Goal: Task Accomplishment & Management: Use online tool/utility

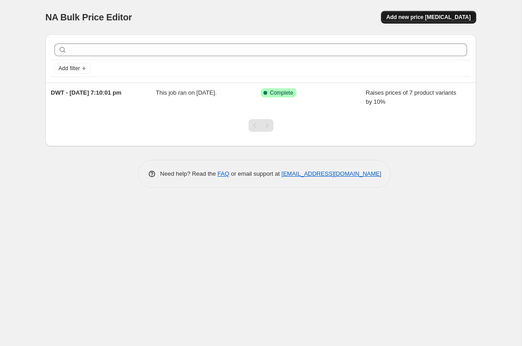
click at [438, 17] on span "Add new price [MEDICAL_DATA]" at bounding box center [428, 17] width 84 height 7
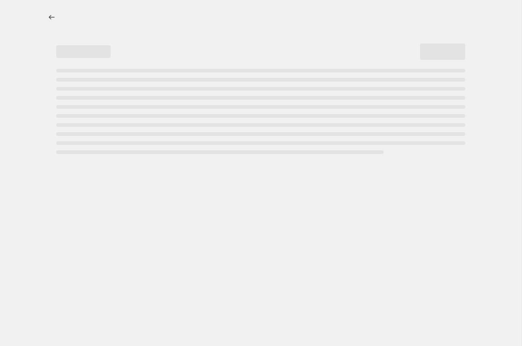
select select "percentage"
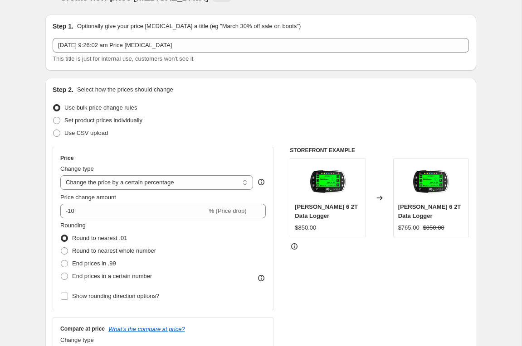
scroll to position [19, 0]
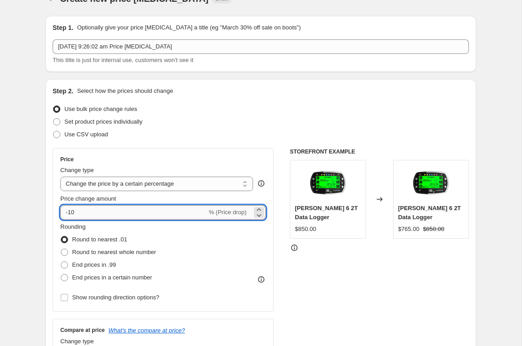
click at [71, 214] on input "-10" at bounding box center [133, 212] width 146 height 15
type input "10"
click at [66, 251] on span at bounding box center [64, 252] width 7 height 7
click at [61, 249] on input "Round to nearest whole number" at bounding box center [61, 249] width 0 height 0
radio input "true"
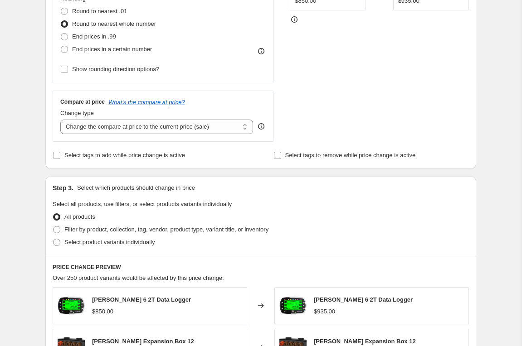
scroll to position [247, 0]
click at [58, 232] on span at bounding box center [56, 230] width 7 height 7
click at [54, 227] on input "Filter by product, collection, tag, vendor, product type, variant title, or inv…" at bounding box center [53, 227] width 0 height 0
radio input "true"
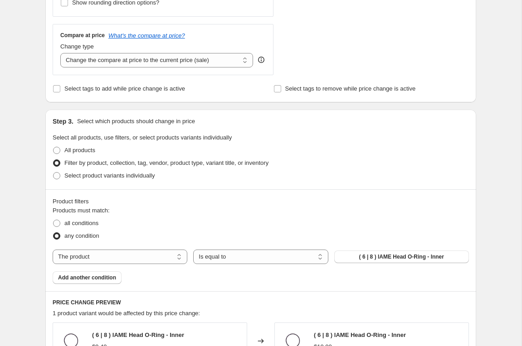
scroll to position [319, 0]
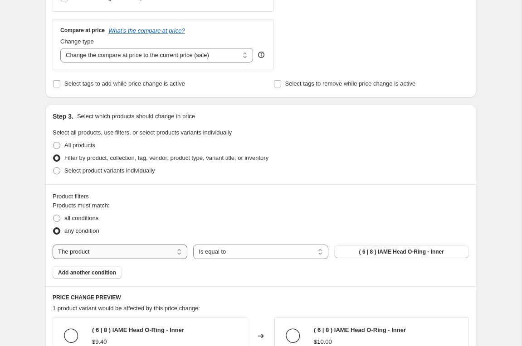
click at [179, 257] on select "The product The product's collection The product's tag The product's vendor The…" at bounding box center [120, 252] width 135 height 15
select select "vendor"
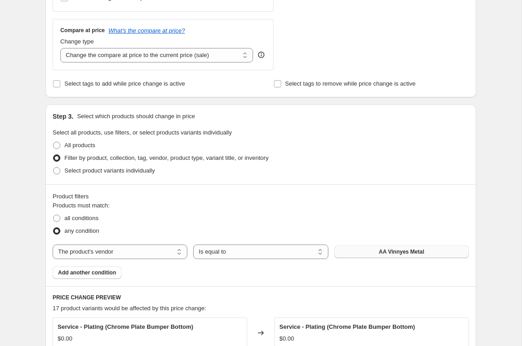
click at [424, 255] on span "AA Vinnyes Metal" at bounding box center [401, 251] width 45 height 7
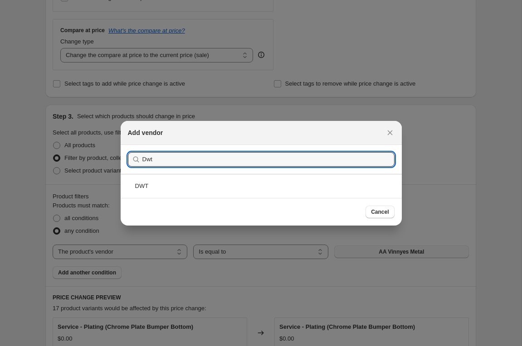
type input "Dwt"
click at [197, 158] on input "Dwt" at bounding box center [268, 159] width 252 height 15
click at [145, 186] on div "DWT" at bounding box center [261, 186] width 281 height 24
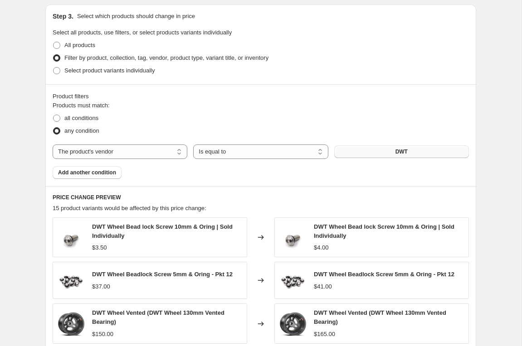
scroll to position [416, 0]
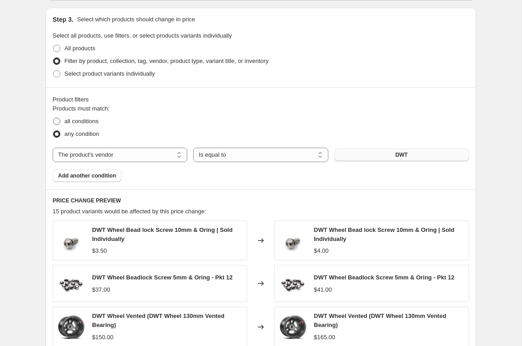
click at [56, 121] on span at bounding box center [56, 121] width 7 height 7
click at [54, 118] on input "all conditions" at bounding box center [53, 118] width 0 height 0
radio input "true"
click at [83, 177] on span "Add another condition" at bounding box center [87, 175] width 58 height 7
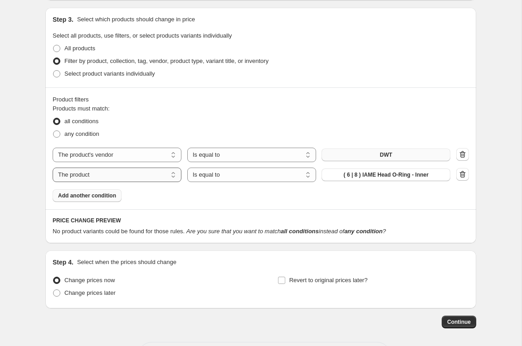
click at [174, 174] on select "The product The product's collection The product's tag The product's vendor The…" at bounding box center [117, 175] width 129 height 15
select select "tag"
click at [429, 175] on button "__label: CLICK N SAVE" at bounding box center [385, 175] width 129 height 13
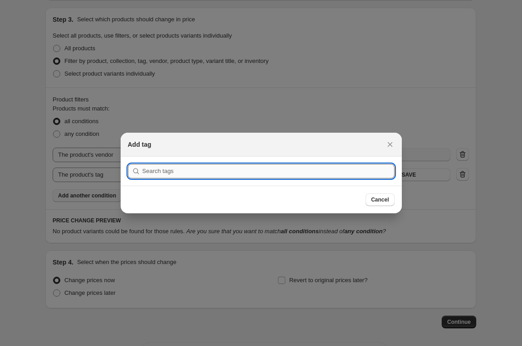
click at [233, 173] on input ":r2l:" at bounding box center [268, 171] width 252 height 15
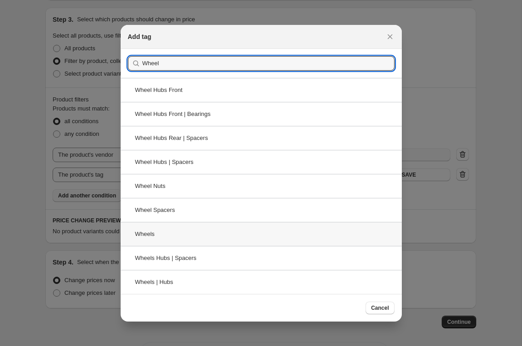
type input "Wheel"
click at [145, 235] on div "Wheels" at bounding box center [261, 234] width 281 height 24
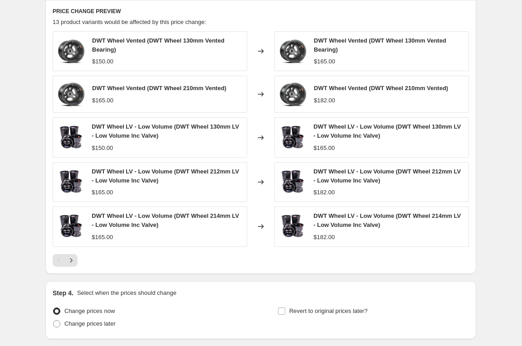
scroll to position [627, 0]
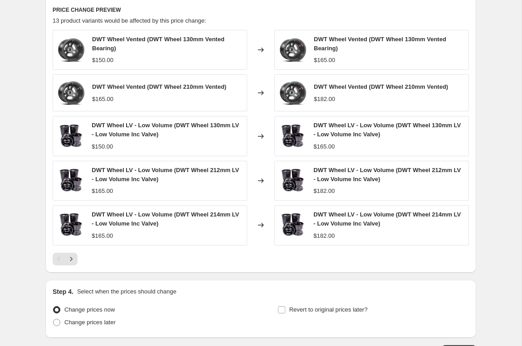
click at [73, 259] on icon "Next" at bounding box center [71, 259] width 9 height 9
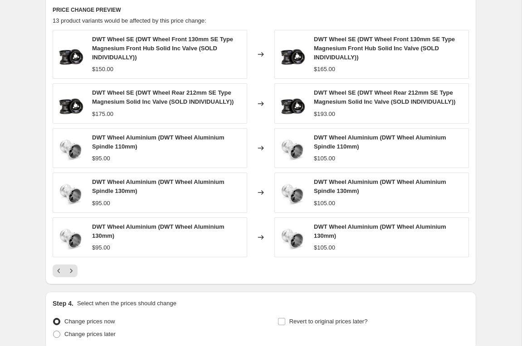
click at [58, 271] on icon "Previous" at bounding box center [59, 271] width 3 height 5
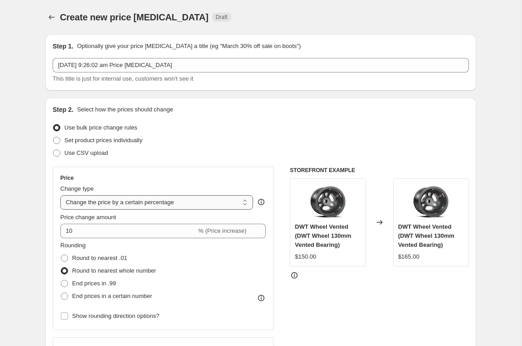
scroll to position [0, 0]
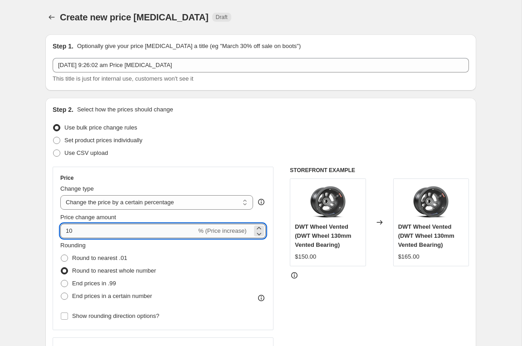
click at [78, 229] on input "10" at bounding box center [128, 231] width 136 height 15
type input "1"
type input "5"
click at [361, 285] on div "STOREFRONT EXAMPLE DWT Wheel Vented (DWT Wheel 130mm Vented Bearing) $150.00 Ch…" at bounding box center [379, 278] width 179 height 222
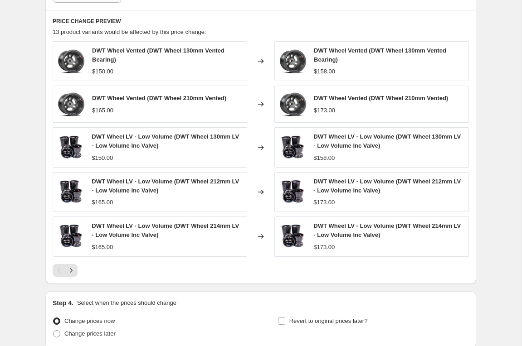
scroll to position [620, 0]
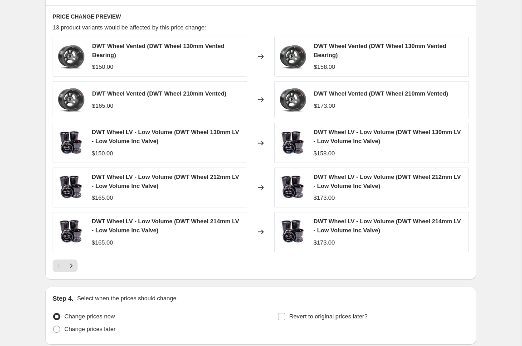
click at [71, 266] on icon "Next" at bounding box center [71, 266] width 2 height 4
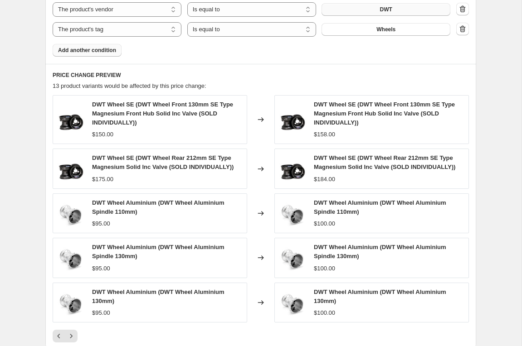
scroll to position [665, 0]
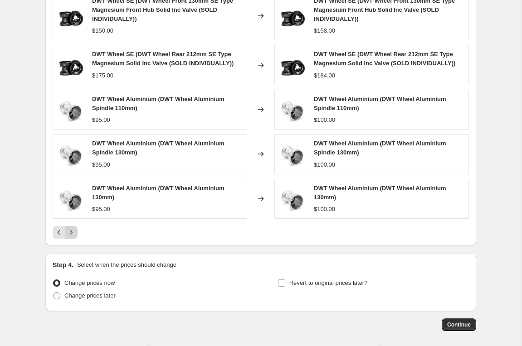
click at [72, 236] on icon "Next" at bounding box center [71, 232] width 9 height 9
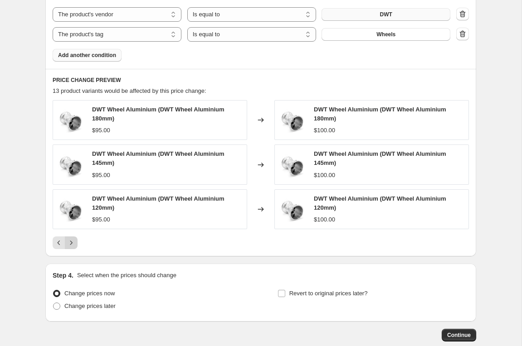
scroll to position [355, 0]
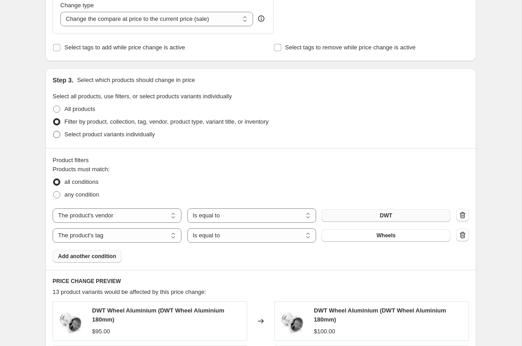
click at [57, 137] on span at bounding box center [56, 134] width 7 height 7
click at [54, 131] on input "Select product variants individually" at bounding box center [53, 131] width 0 height 0
radio input "true"
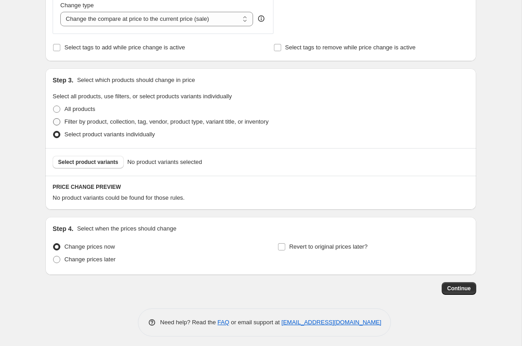
click at [59, 122] on span at bounding box center [56, 121] width 7 height 7
click at [54, 119] on input "Filter by product, collection, tag, vendor, product type, variant title, or inv…" at bounding box center [53, 118] width 0 height 0
radio input "true"
select select "vendor"
select select "tag"
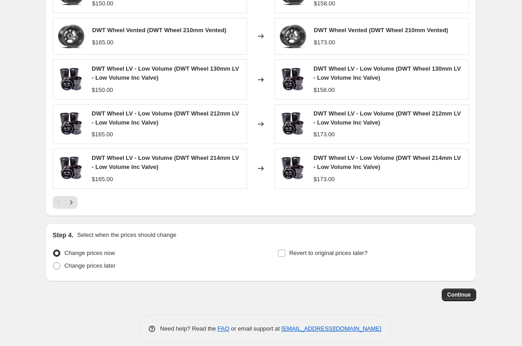
scroll to position [692, 0]
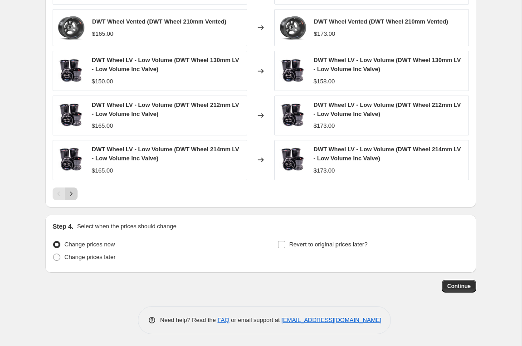
click at [68, 200] on button "Next" at bounding box center [71, 194] width 13 height 13
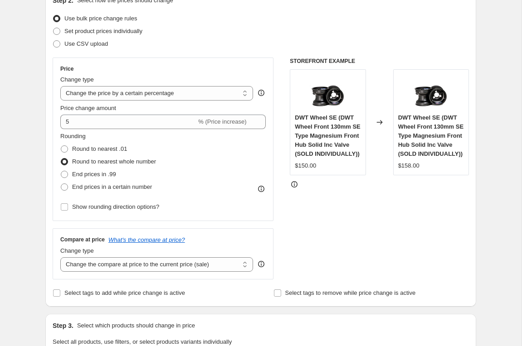
scroll to position [108, 0]
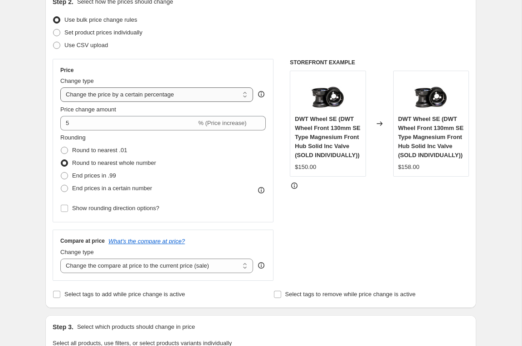
click at [247, 95] on select "Change the price to a certain amount Change the price by a certain amount Chang…" at bounding box center [156, 95] width 193 height 15
click at [240, 96] on select "Change the price to a certain amount Change the price by a certain amount Chang…" at bounding box center [156, 95] width 193 height 15
select select "by"
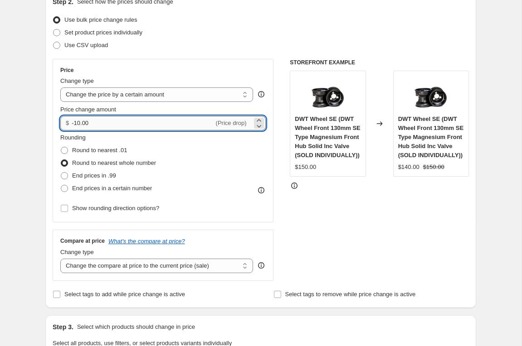
click at [85, 121] on input "-10.00" at bounding box center [143, 123] width 142 height 15
click at [75, 125] on input "-10.00" at bounding box center [143, 123] width 142 height 15
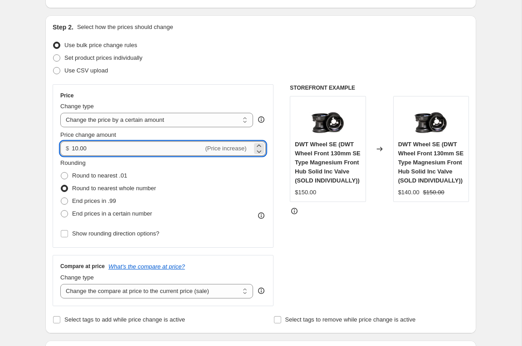
scroll to position [81, 0]
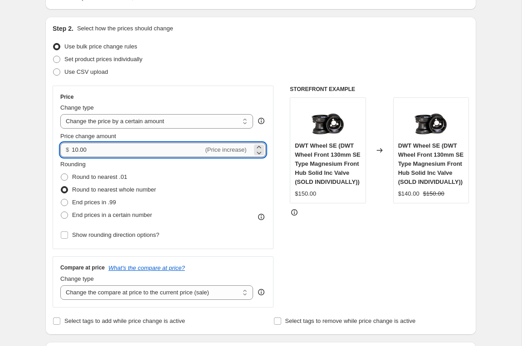
type input "10.00"
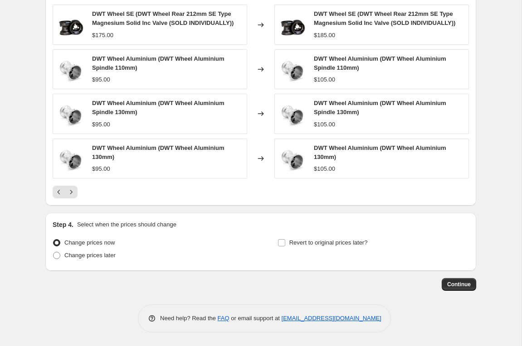
scroll to position [717, 0]
click at [462, 281] on span "Continue" at bounding box center [459, 284] width 24 height 7
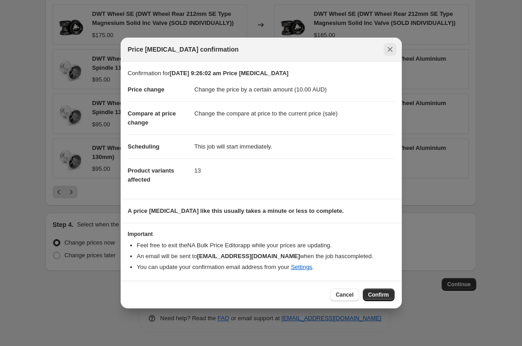
click at [391, 50] on icon "Close" at bounding box center [389, 49] width 9 height 9
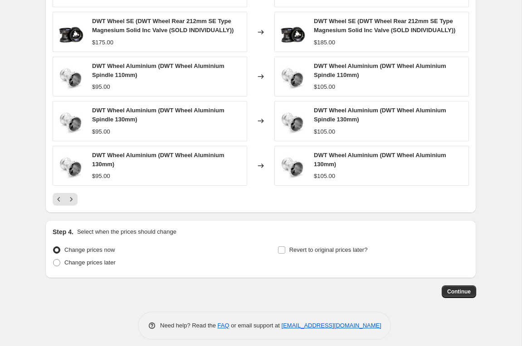
scroll to position [701, 0]
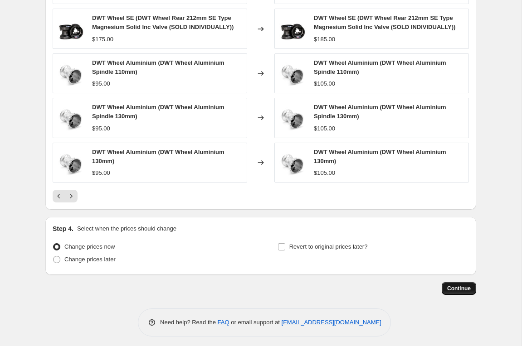
click at [462, 292] on span "Continue" at bounding box center [459, 288] width 24 height 7
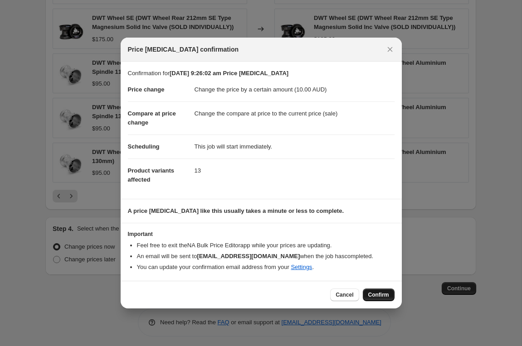
click at [389, 297] on span "Confirm" at bounding box center [378, 295] width 21 height 7
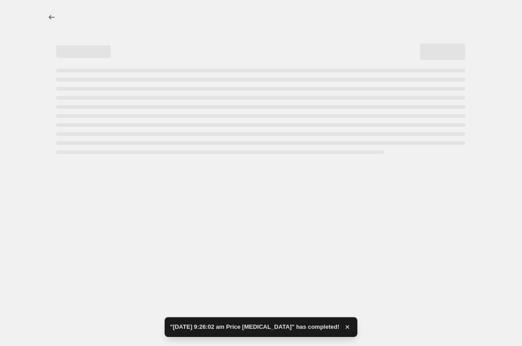
select select "by"
select select "vendor"
select select "tag"
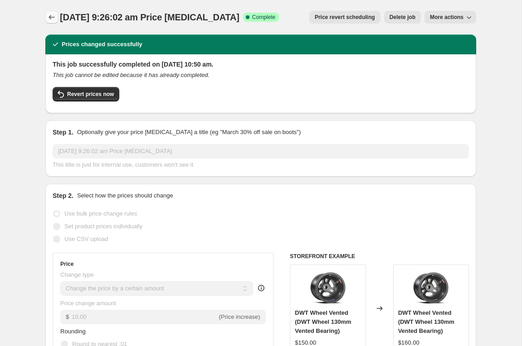
click at [49, 16] on icon "Price change jobs" at bounding box center [51, 17] width 9 height 9
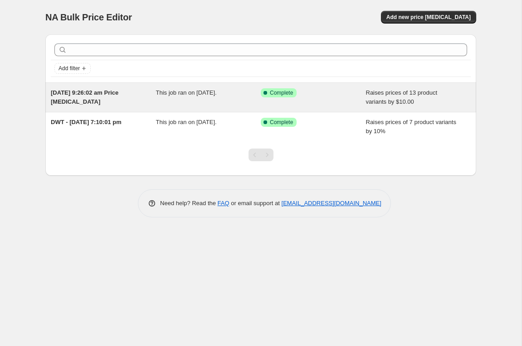
click at [95, 96] on span "[DATE] 9:26:02 am Price [MEDICAL_DATA]" at bounding box center [85, 97] width 68 height 16
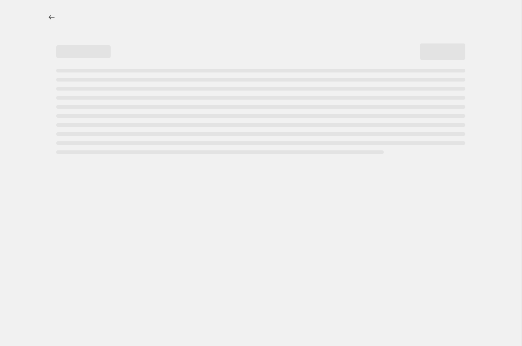
select select "by"
select select "vendor"
select select "tag"
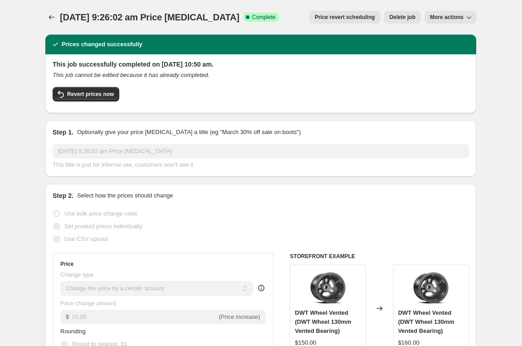
click at [464, 18] on icon "button" at bounding box center [468, 17] width 9 height 9
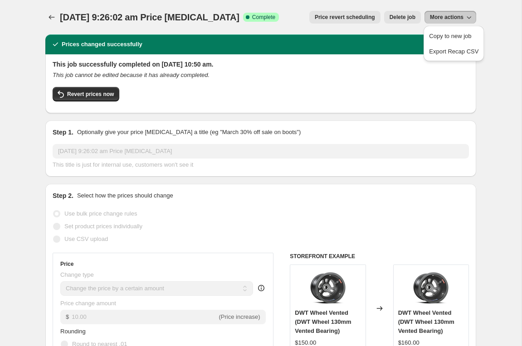
click at [464, 18] on icon "button" at bounding box center [468, 17] width 9 height 9
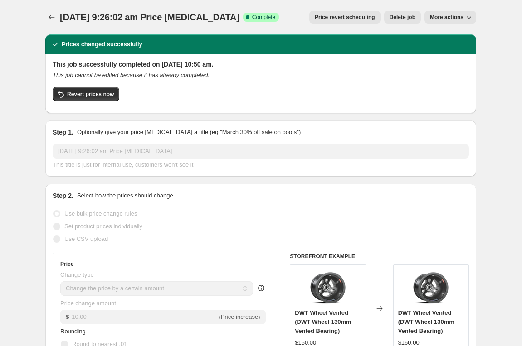
click at [94, 20] on span "[DATE] 9:26:02 am Price [MEDICAL_DATA]" at bounding box center [150, 17] width 180 height 10
click at [50, 18] on icon "Price change jobs" at bounding box center [52, 17] width 6 height 5
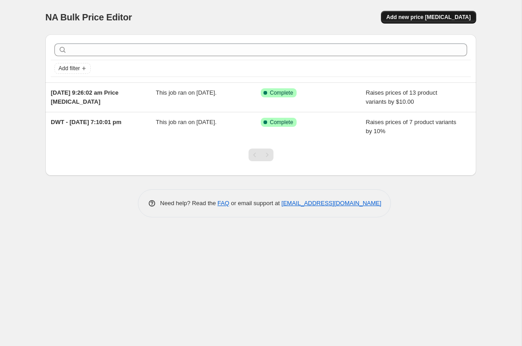
click at [449, 15] on span "Add new price [MEDICAL_DATA]" at bounding box center [428, 17] width 84 height 7
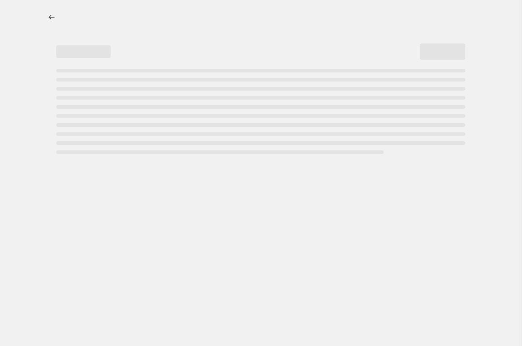
select select "percentage"
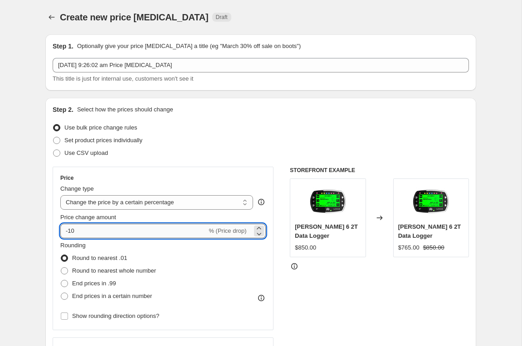
click at [86, 229] on input "-10" at bounding box center [133, 231] width 146 height 15
drag, startPoint x: 97, startPoint y: 233, endPoint x: 18, endPoint y: 230, distance: 79.4
type input "5"
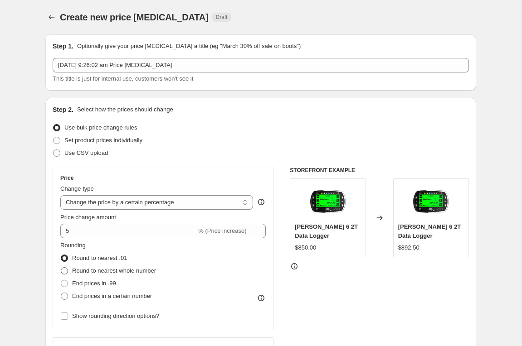
click at [65, 272] on span at bounding box center [64, 271] width 7 height 7
click at [61, 268] on input "Round to nearest whole number" at bounding box center [61, 268] width 0 height 0
radio input "true"
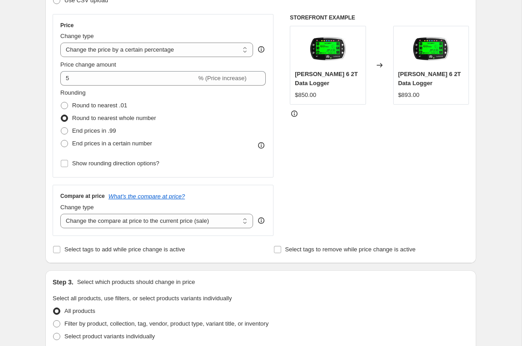
scroll to position [156, 0]
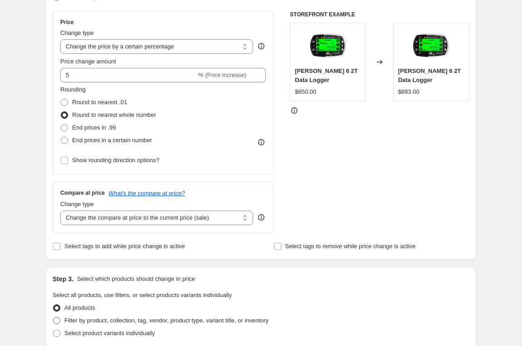
click at [56, 322] on span at bounding box center [56, 320] width 7 height 7
click at [54, 318] on input "Filter by product, collection, tag, vendor, product type, variant title, or inv…" at bounding box center [53, 317] width 0 height 0
radio input "true"
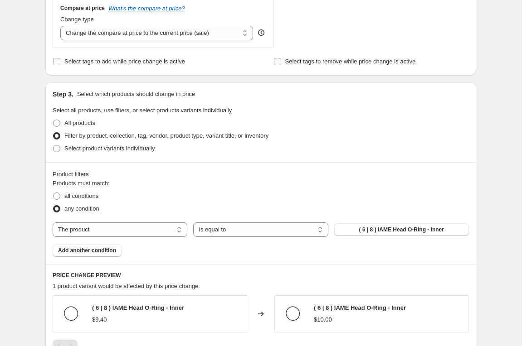
scroll to position [341, 0]
click at [162, 232] on select "The product The product's collection The product's tag The product's vendor The…" at bounding box center [120, 230] width 135 height 15
select select "vendor"
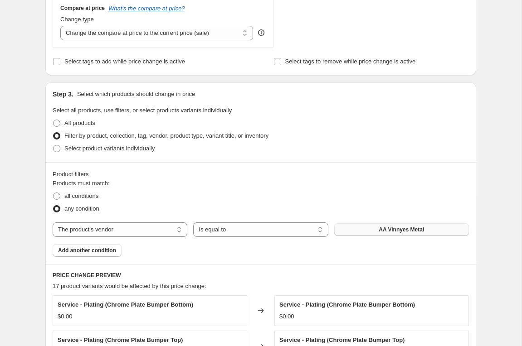
click at [420, 235] on button "AA Vinnyes Metal" at bounding box center [401, 230] width 135 height 13
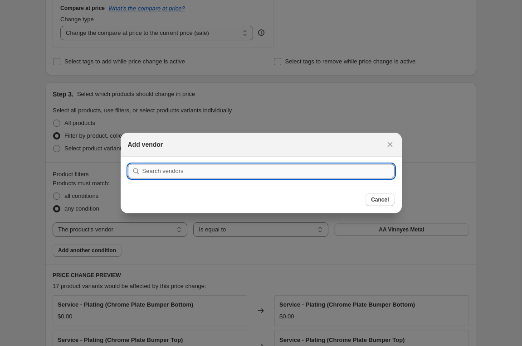
click at [230, 168] on input ":rai:" at bounding box center [268, 171] width 252 height 15
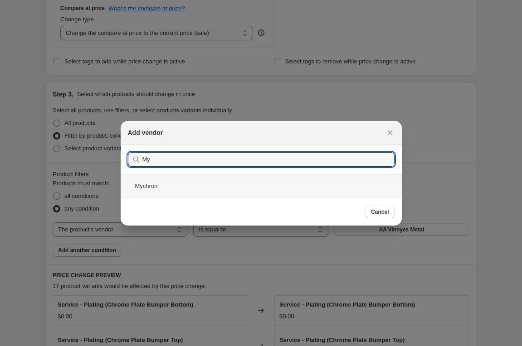
type input "My"
click at [146, 184] on div "Mychron" at bounding box center [261, 186] width 281 height 24
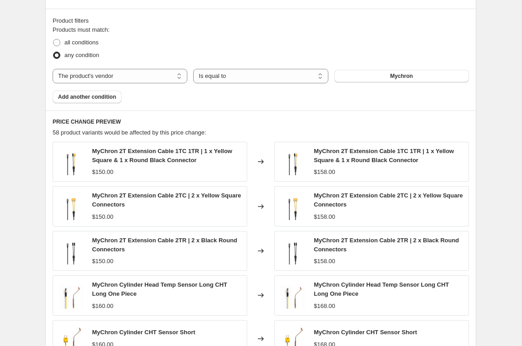
scroll to position [583, 0]
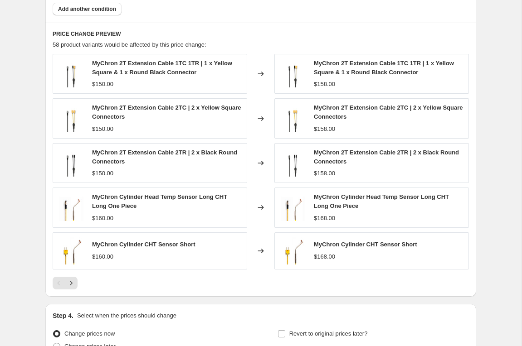
click at [74, 284] on icon "Next" at bounding box center [71, 283] width 9 height 9
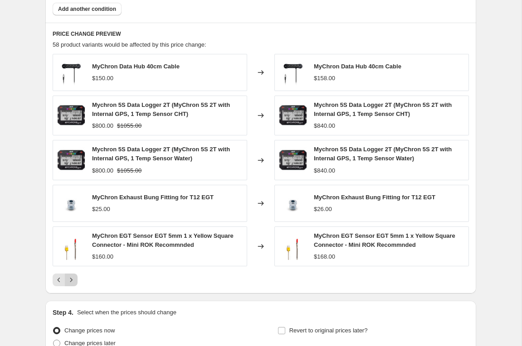
click at [72, 281] on icon "Next" at bounding box center [71, 280] width 2 height 4
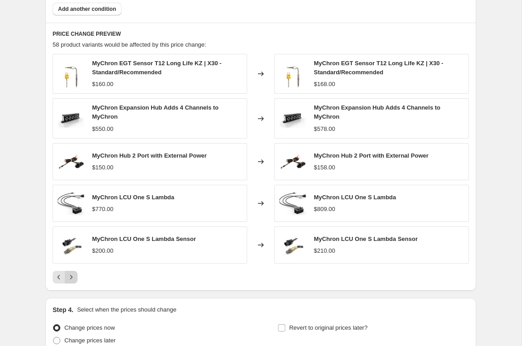
click at [73, 276] on icon "Next" at bounding box center [71, 277] width 9 height 9
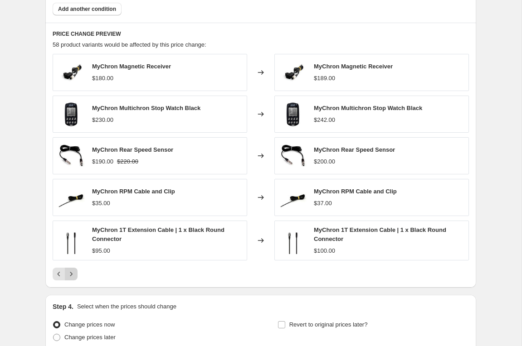
click at [73, 275] on icon "Next" at bounding box center [71, 274] width 9 height 9
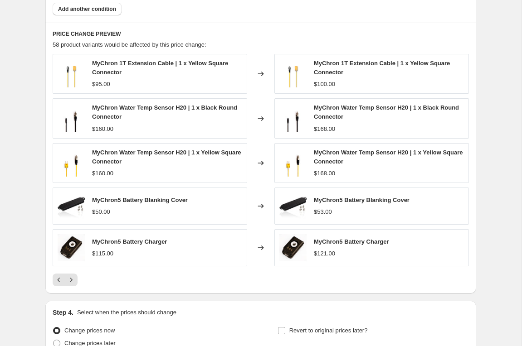
click at [73, 282] on icon "Next" at bounding box center [71, 280] width 9 height 9
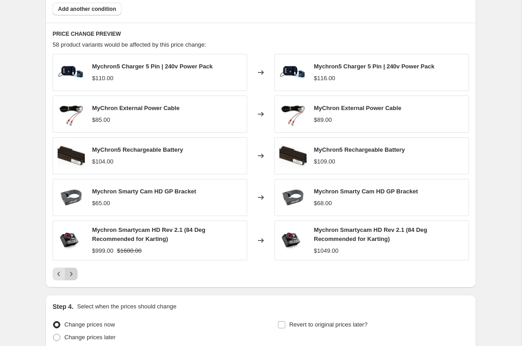
click at [74, 274] on icon "Next" at bounding box center [71, 274] width 9 height 9
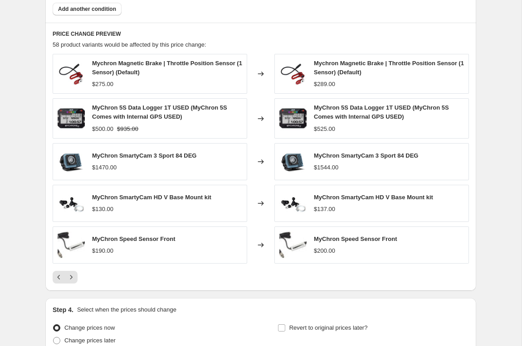
click at [73, 279] on icon "Next" at bounding box center [71, 277] width 9 height 9
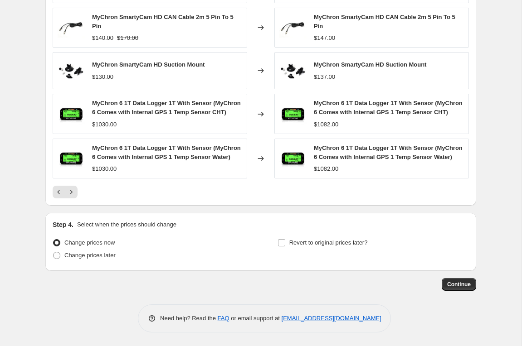
scroll to position [700, 0]
click at [459, 281] on span "Continue" at bounding box center [459, 284] width 24 height 7
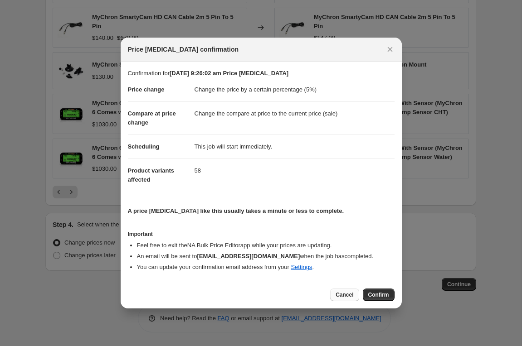
click at [348, 295] on span "Cancel" at bounding box center [345, 295] width 18 height 7
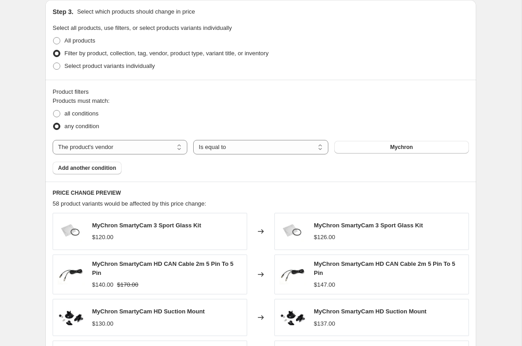
scroll to position [423, 0]
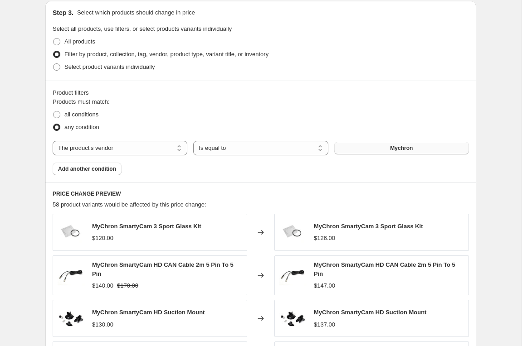
click at [379, 146] on button "Mychron" at bounding box center [401, 148] width 135 height 13
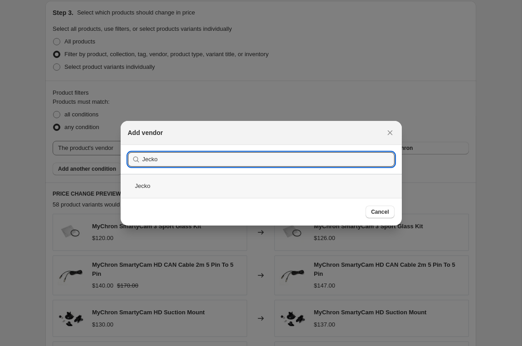
type input "Jecko"
click at [145, 185] on div "Jecko" at bounding box center [261, 186] width 281 height 24
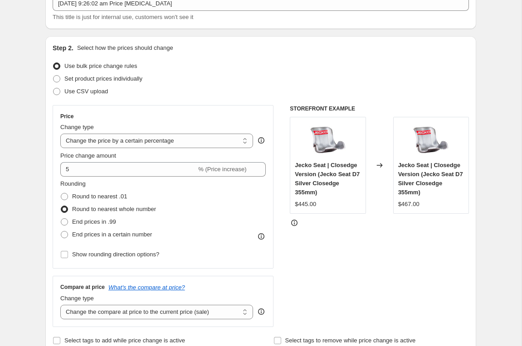
scroll to position [60, 0]
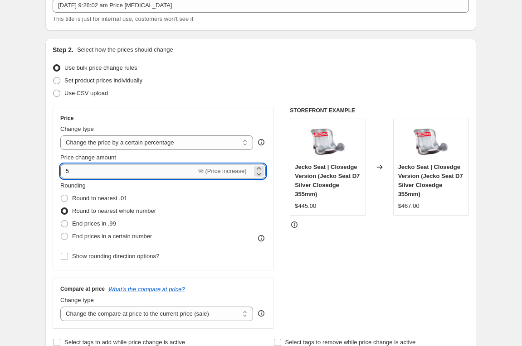
click at [76, 170] on input "5" at bounding box center [128, 171] width 136 height 15
type input "7"
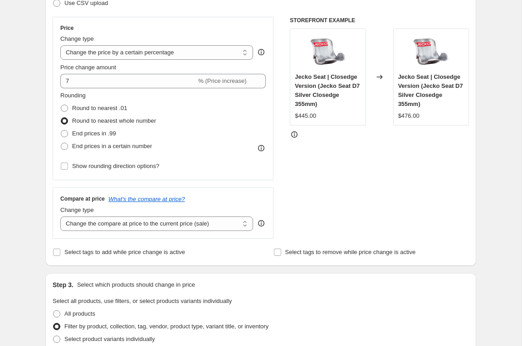
scroll to position [114, 0]
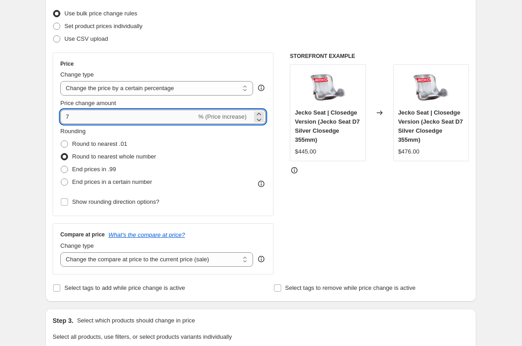
click at [75, 121] on input "7" at bounding box center [128, 117] width 136 height 15
type input "5"
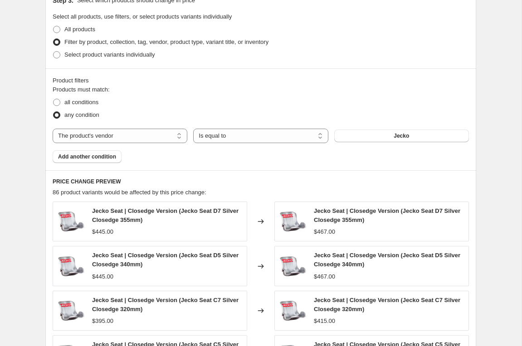
scroll to position [322, 0]
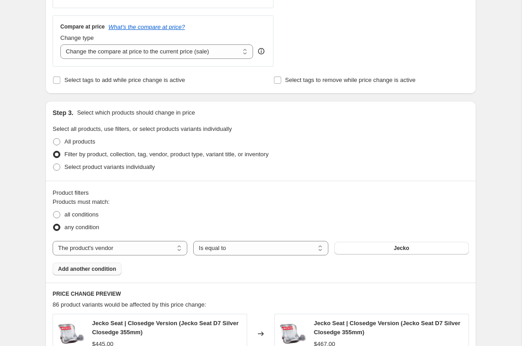
click at [78, 271] on span "Add another condition" at bounding box center [87, 269] width 58 height 7
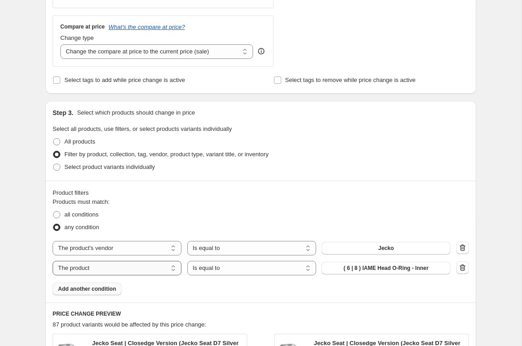
click at [158, 269] on select "The product The product's collection The product's tag The product's vendor The…" at bounding box center [117, 268] width 129 height 15
select select "tag"
click at [304, 267] on select "Is equal to Is not equal to" at bounding box center [251, 268] width 129 height 15
click at [420, 269] on button "__label: CLICK N SAVE" at bounding box center [385, 268] width 129 height 13
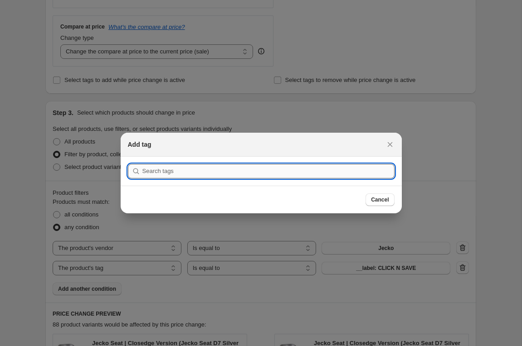
click at [255, 173] on input ":rar:" at bounding box center [268, 171] width 252 height 15
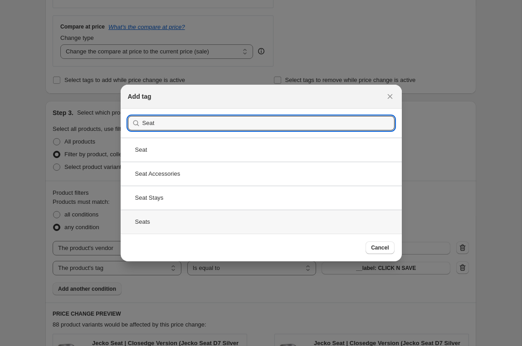
type input "Seat"
click at [146, 223] on div "Seats" at bounding box center [261, 222] width 281 height 24
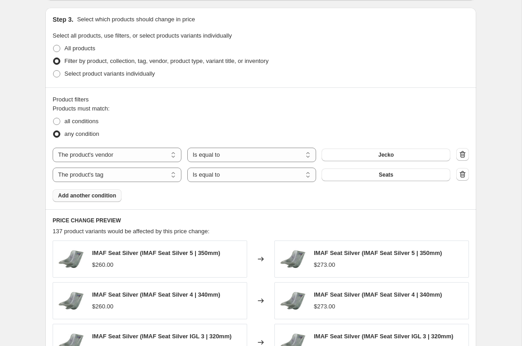
scroll to position [414, 0]
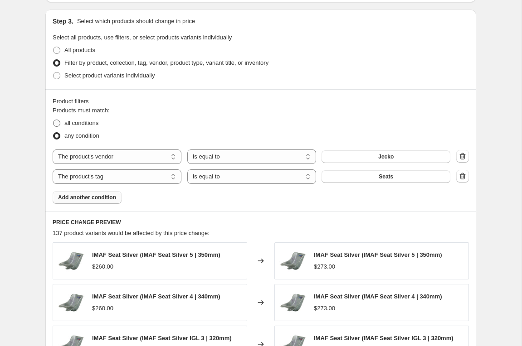
click at [57, 125] on span at bounding box center [56, 123] width 7 height 7
click at [54, 120] on input "all conditions" at bounding box center [53, 120] width 0 height 0
radio input "true"
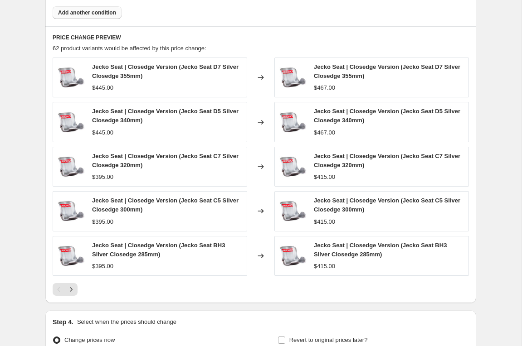
scroll to position [628, 0]
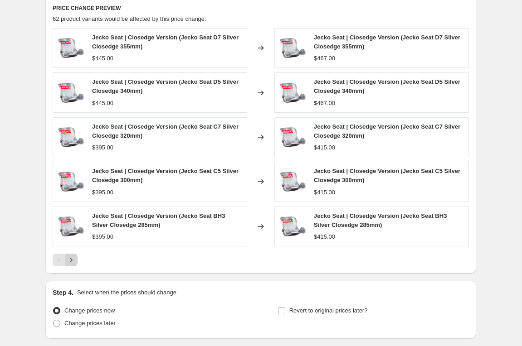
click at [72, 262] on icon "Next" at bounding box center [71, 260] width 9 height 9
click at [73, 262] on icon "Next" at bounding box center [71, 260] width 9 height 9
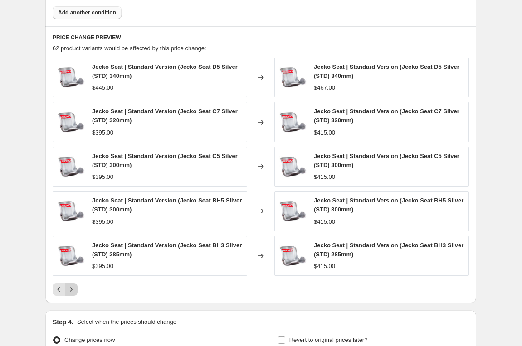
scroll to position [632, 0]
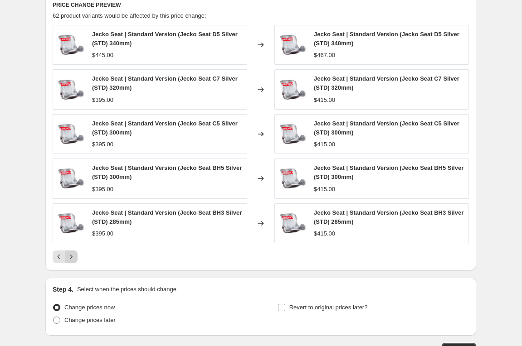
click at [73, 259] on icon "Next" at bounding box center [71, 257] width 9 height 9
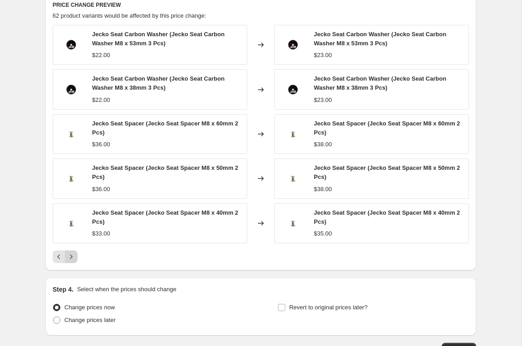
click at [76, 260] on button "Next" at bounding box center [71, 257] width 13 height 13
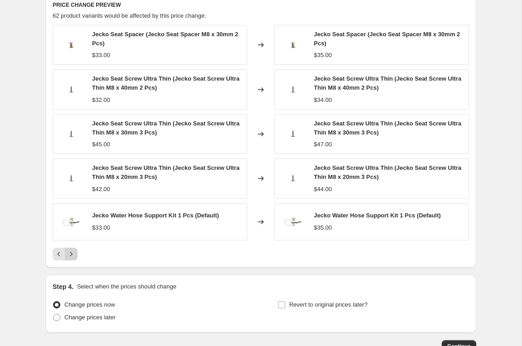
click at [73, 258] on icon "Next" at bounding box center [71, 254] width 9 height 9
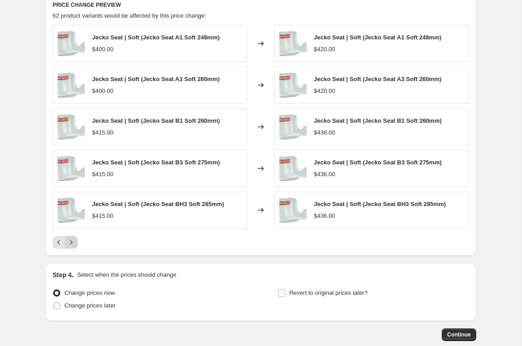
click at [75, 244] on icon "Next" at bounding box center [71, 242] width 9 height 9
click at [75, 248] on button "Next" at bounding box center [71, 242] width 13 height 13
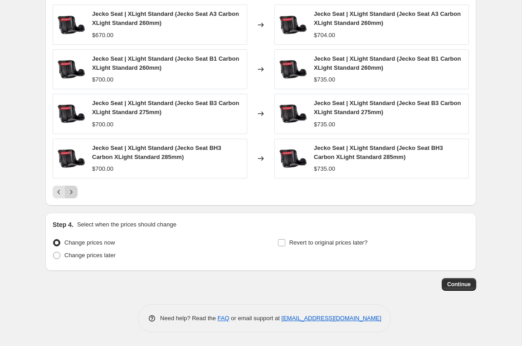
scroll to position [708, 0]
click at [462, 281] on span "Continue" at bounding box center [459, 284] width 24 height 7
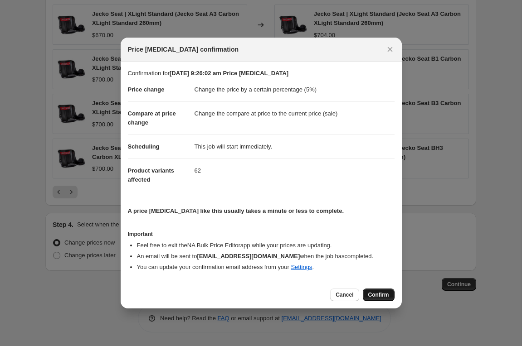
click at [383, 294] on span "Confirm" at bounding box center [378, 295] width 21 height 7
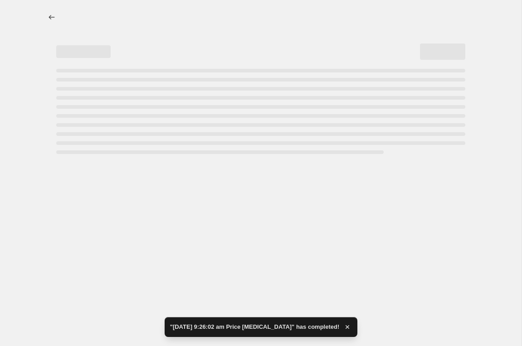
select select "percentage"
select select "vendor"
select select "tag"
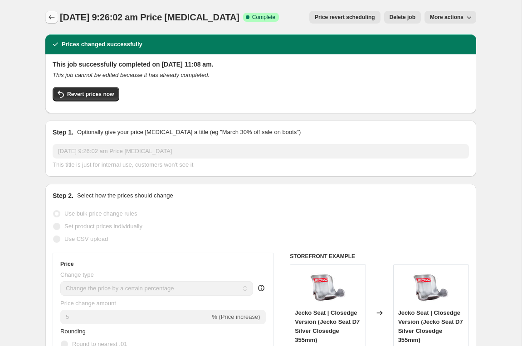
click at [51, 19] on icon "Price change jobs" at bounding box center [51, 17] width 9 height 9
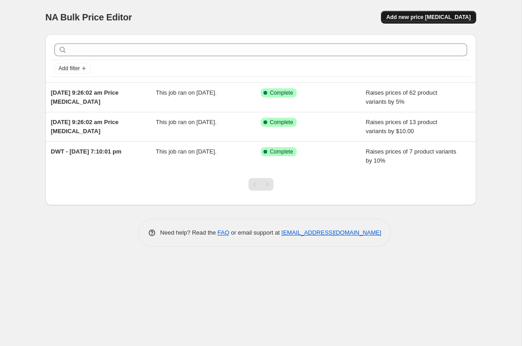
click at [439, 17] on span "Add new price [MEDICAL_DATA]" at bounding box center [428, 17] width 84 height 7
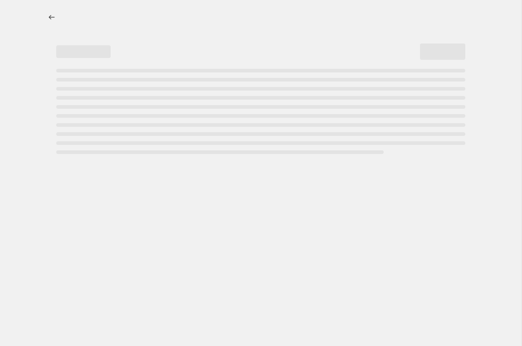
select select "percentage"
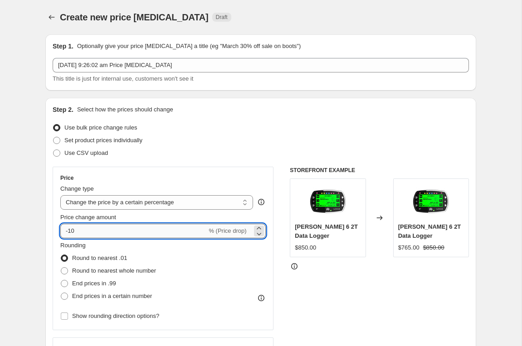
click at [93, 233] on input "-10" at bounding box center [133, 231] width 146 height 15
type input "-1"
type input "5"
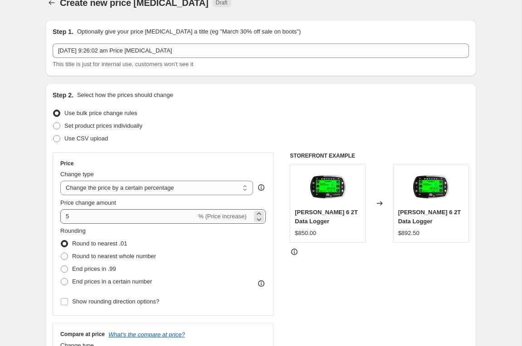
scroll to position [2, 0]
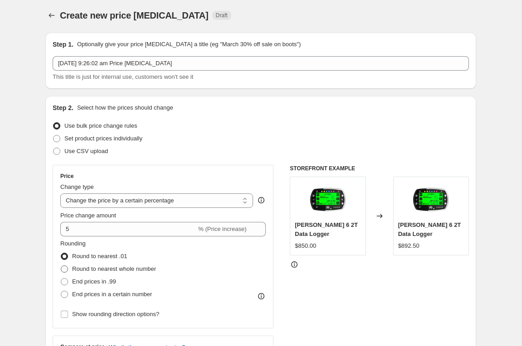
click at [67, 272] on span at bounding box center [64, 269] width 7 height 7
click at [61, 266] on input "Round to nearest whole number" at bounding box center [61, 266] width 0 height 0
radio input "true"
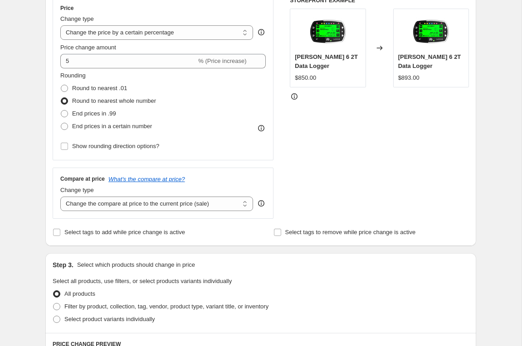
scroll to position [199, 0]
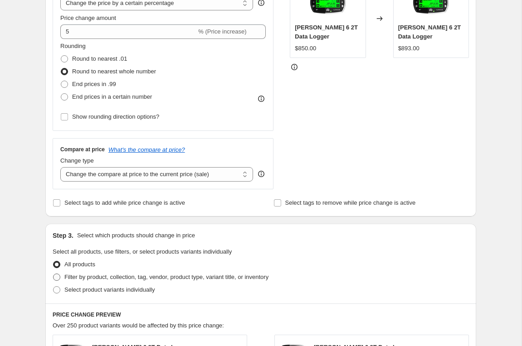
click at [57, 279] on span at bounding box center [56, 277] width 7 height 7
click at [54, 274] on input "Filter by product, collection, tag, vendor, product type, variant title, or inv…" at bounding box center [53, 274] width 0 height 0
radio input "true"
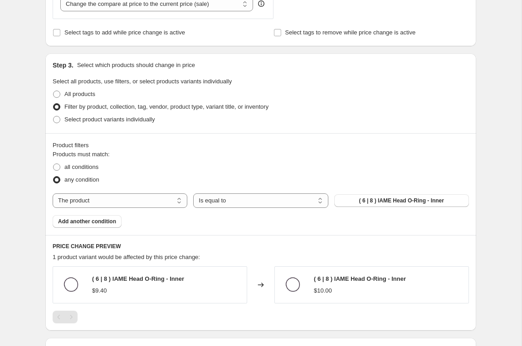
scroll to position [386, 0]
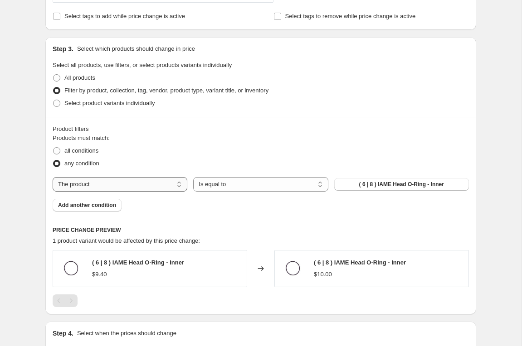
click at [165, 186] on select "The product The product's collection The product's tag The product's vendor The…" at bounding box center [120, 184] width 135 height 15
select select "vendor"
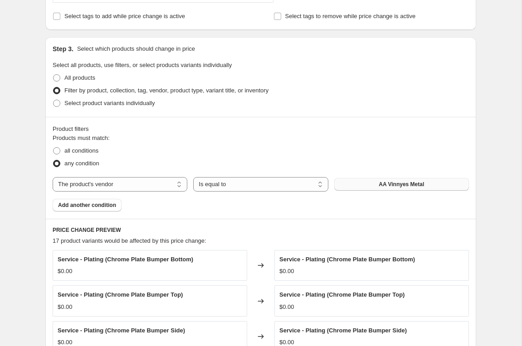
click at [419, 185] on span "AA Vinnyes Metal" at bounding box center [401, 184] width 45 height 7
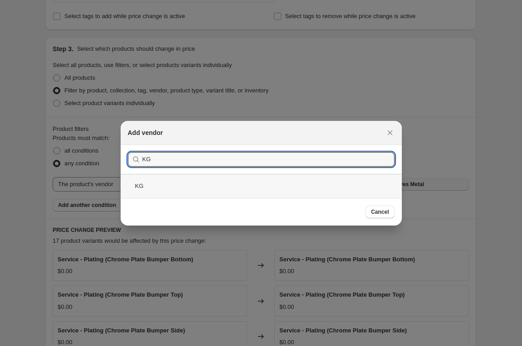
type input "KG"
click at [139, 188] on div "KG" at bounding box center [261, 186] width 281 height 24
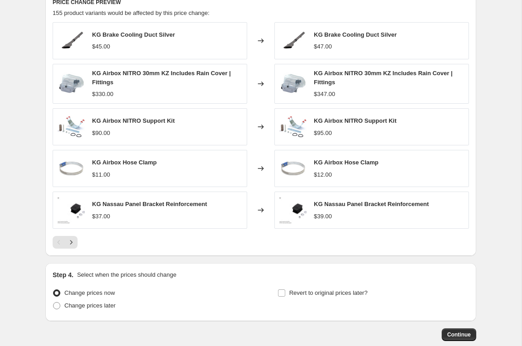
scroll to position [615, 0]
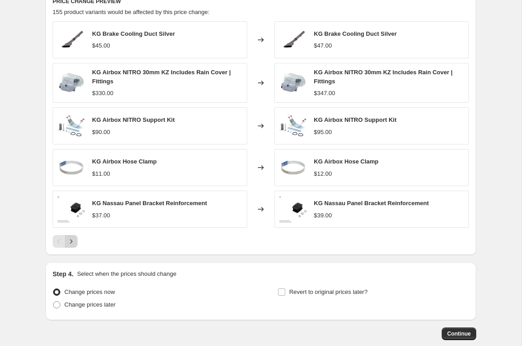
click at [72, 242] on icon "Next" at bounding box center [71, 242] width 2 height 4
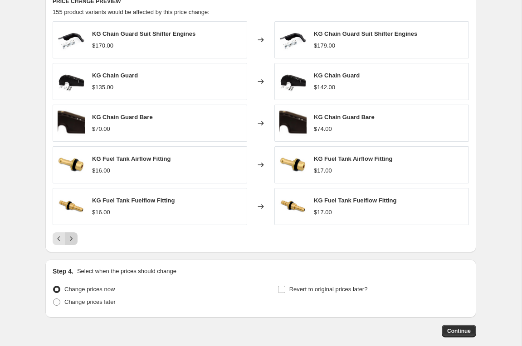
click at [72, 242] on icon "Next" at bounding box center [71, 238] width 9 height 9
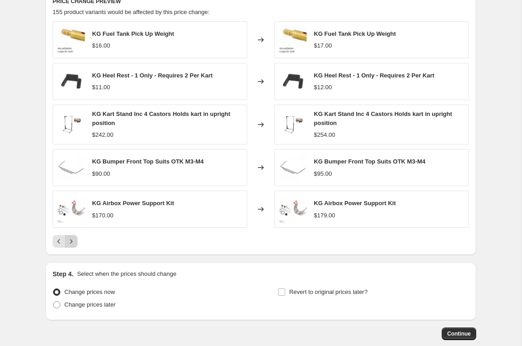
click at [74, 244] on icon "Next" at bounding box center [71, 241] width 9 height 9
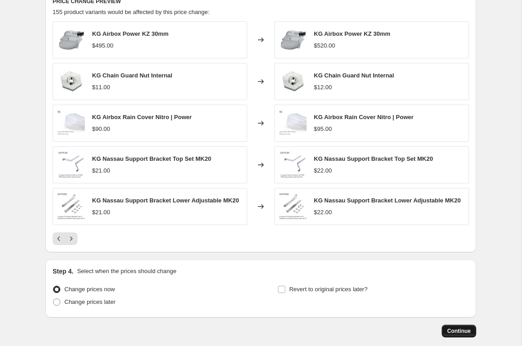
click at [463, 332] on span "Continue" at bounding box center [459, 331] width 24 height 7
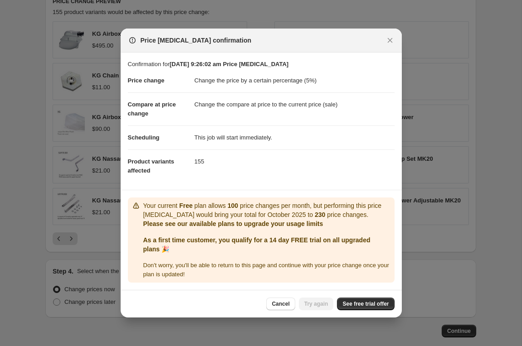
click at [370, 238] on b "As a first time customer, you qualify for a 14 day FREE trial on all upgraded p…" at bounding box center [256, 245] width 227 height 16
click at [364, 306] on span "See free trial offer" at bounding box center [365, 304] width 46 height 7
